Goal: Information Seeking & Learning: Learn about a topic

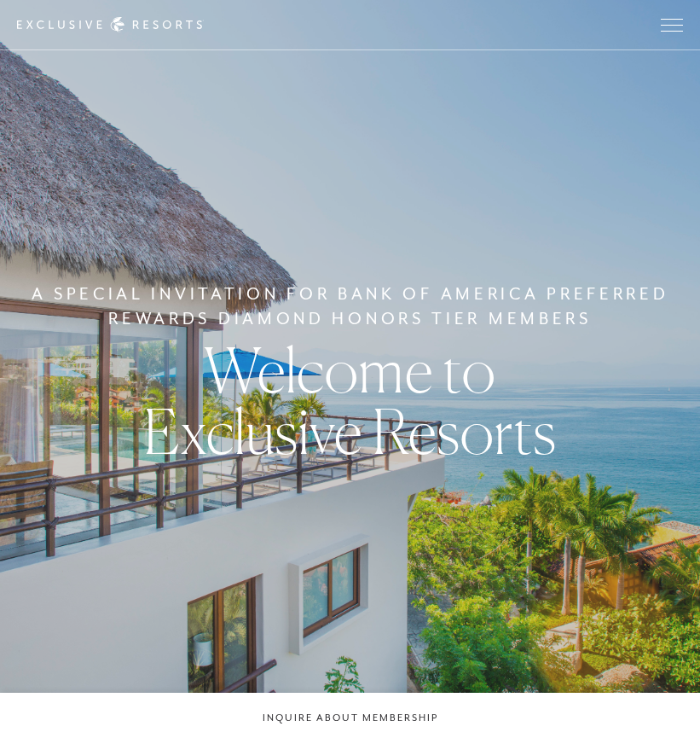
checkbox input "false"
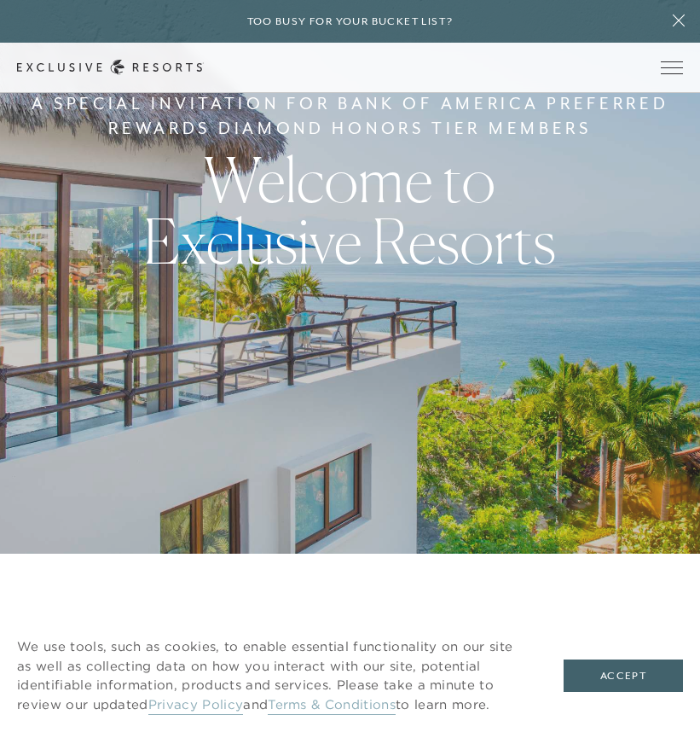
scroll to position [256, 0]
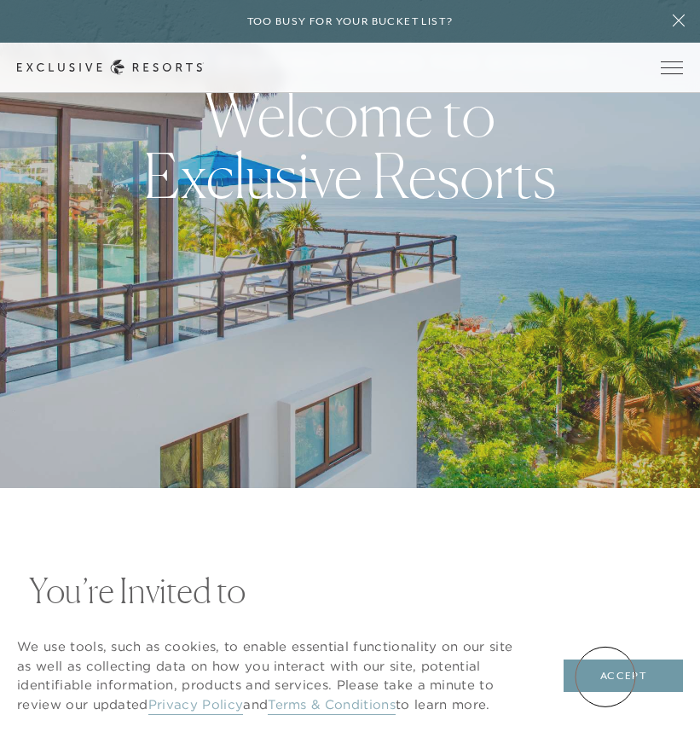
click at [606, 677] on button "Accept" at bounding box center [623, 675] width 119 height 32
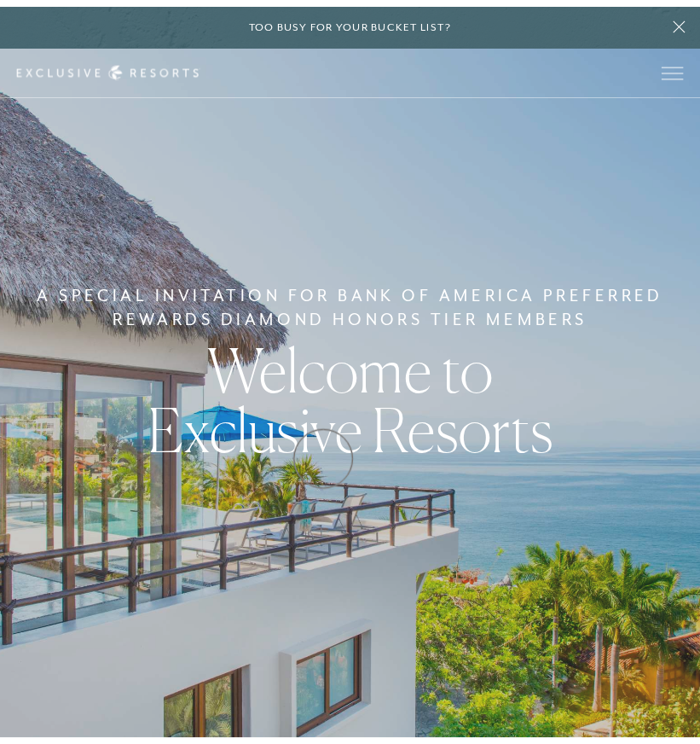
scroll to position [0, 0]
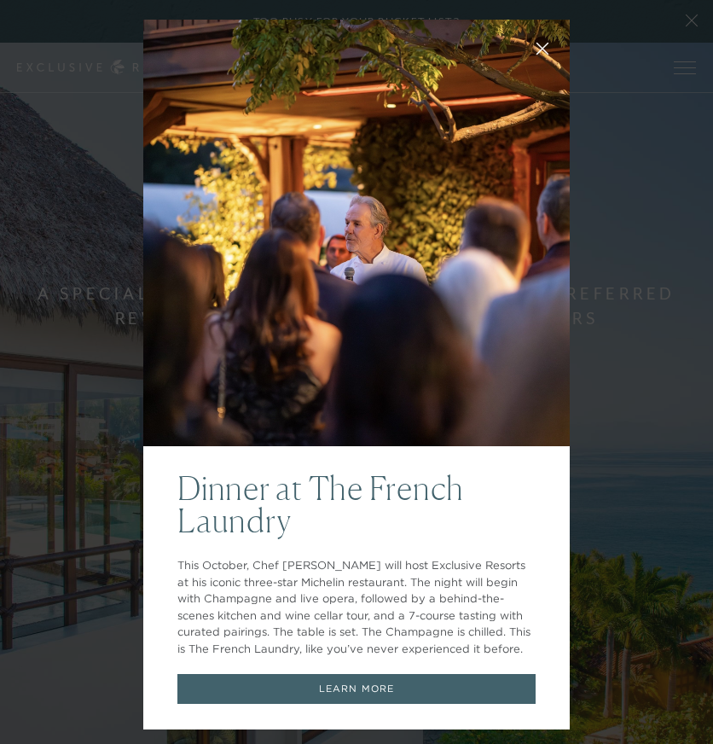
click at [343, 688] on link "LEARN MORE" at bounding box center [356, 689] width 358 height 30
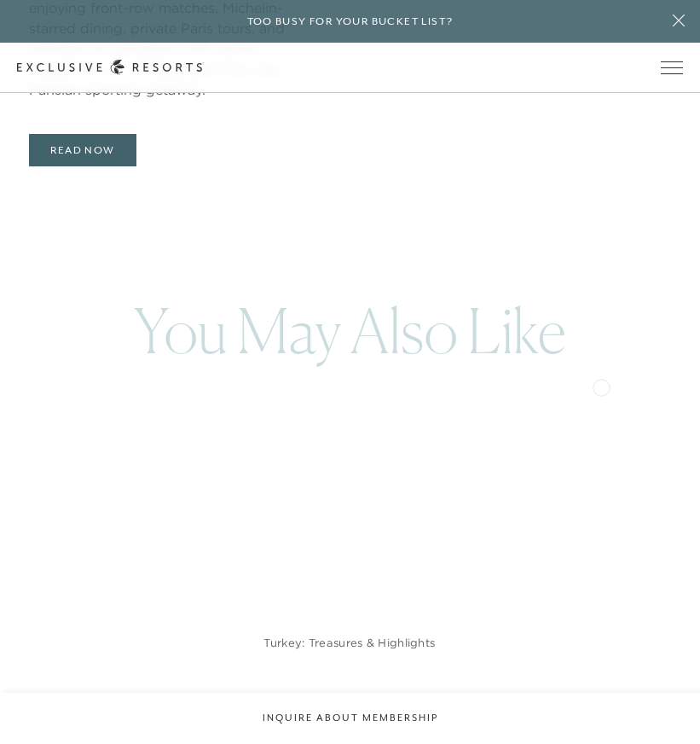
scroll to position [7012, 0]
